Goal: Task Accomplishment & Management: Manage account settings

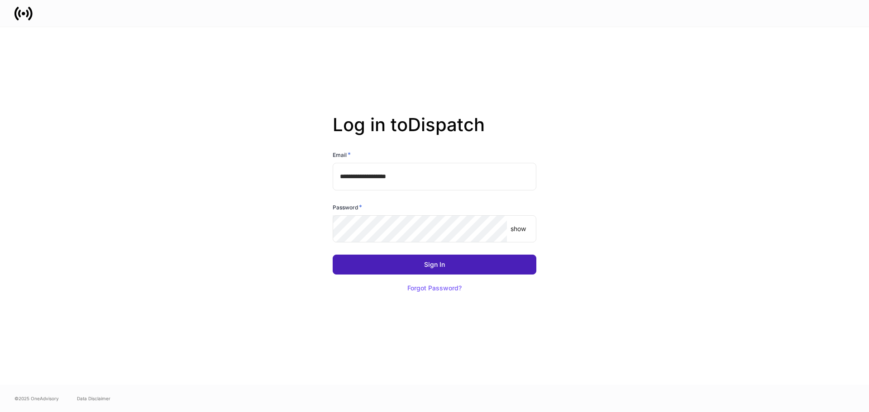
click at [470, 264] on button "Sign In" at bounding box center [435, 265] width 204 height 20
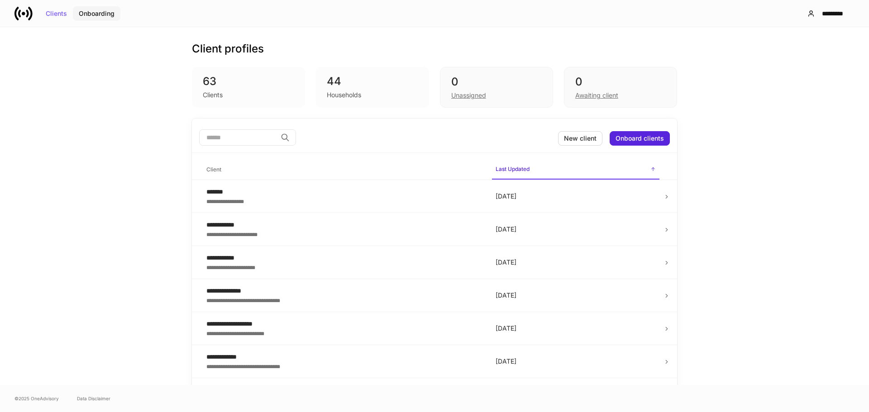
click at [100, 19] on button "Onboarding" at bounding box center [97, 13] width 48 height 14
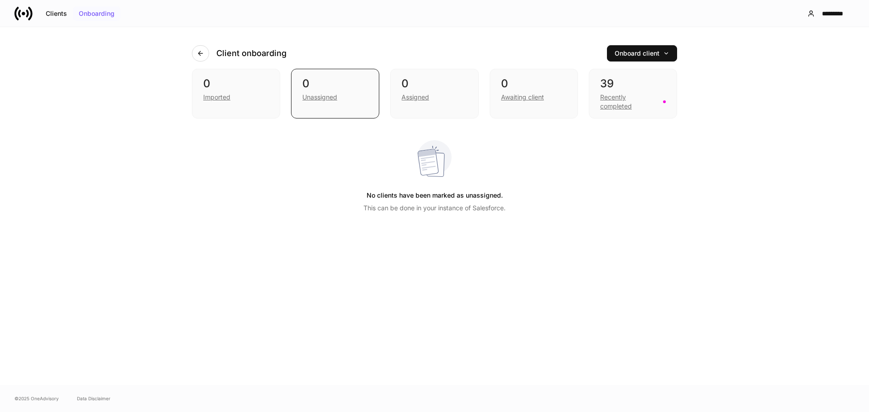
drag, startPoint x: 98, startPoint y: 14, endPoint x: 108, endPoint y: 29, distance: 17.8
click at [98, 14] on div "Onboarding" at bounding box center [97, 13] width 36 height 6
